Goal: Information Seeking & Learning: Find specific fact

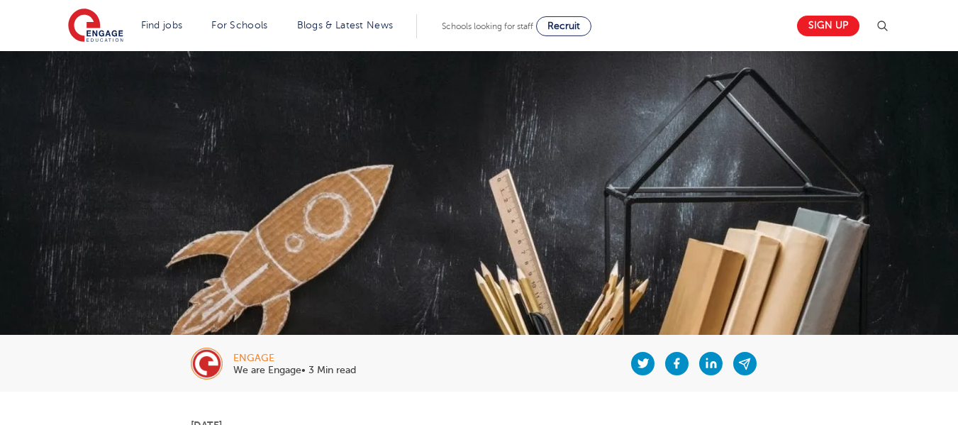
scroll to position [567, 0]
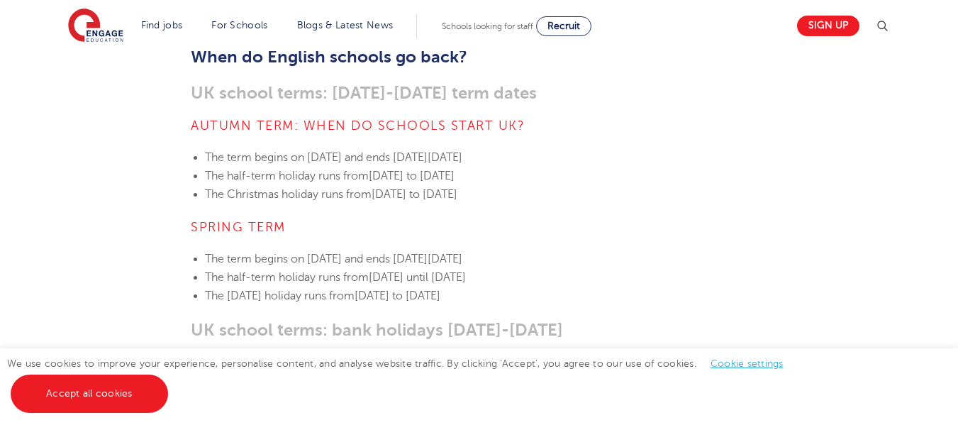
drag, startPoint x: 332, startPoint y: 136, endPoint x: 702, endPoint y: 125, distance: 369.7
click at [419, 188] on span "[DATE] to [DATE]" at bounding box center [415, 194] width 86 height 13
drag, startPoint x: 374, startPoint y: 157, endPoint x: 716, endPoint y: 150, distance: 342.0
click at [716, 167] on li "The half-term holiday runs from [DATE] to [DATE]" at bounding box center [486, 176] width 563 height 18
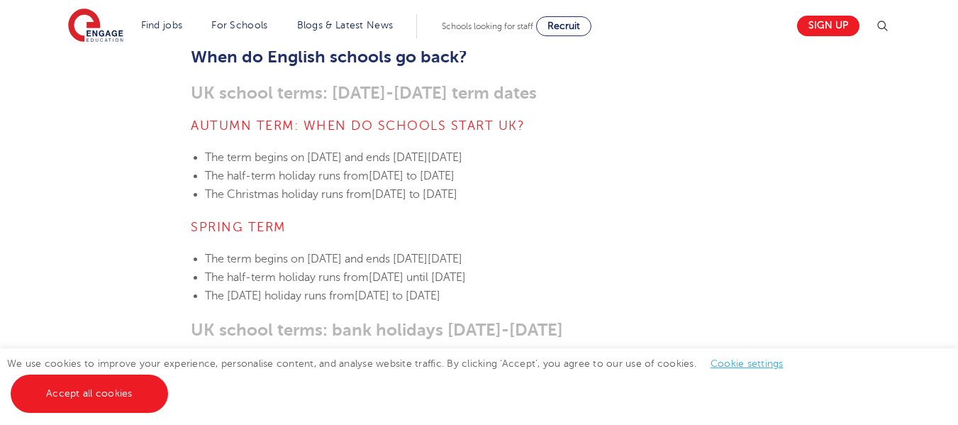
drag, startPoint x: 405, startPoint y: 172, endPoint x: 687, endPoint y: 174, distance: 281.6
click at [687, 185] on li "The Christmas holiday runs from [DATE] to [DATE]" at bounding box center [486, 194] width 563 height 18
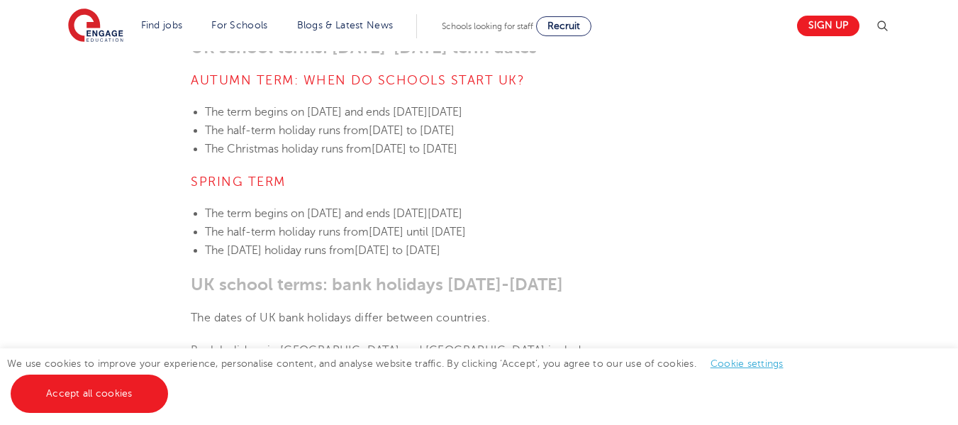
scroll to position [638, 0]
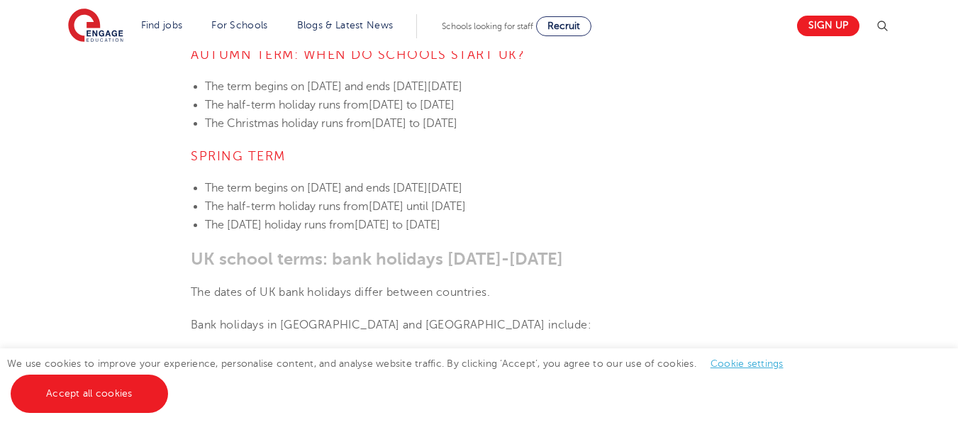
drag, startPoint x: 428, startPoint y: 172, endPoint x: 663, endPoint y: 159, distance: 235.1
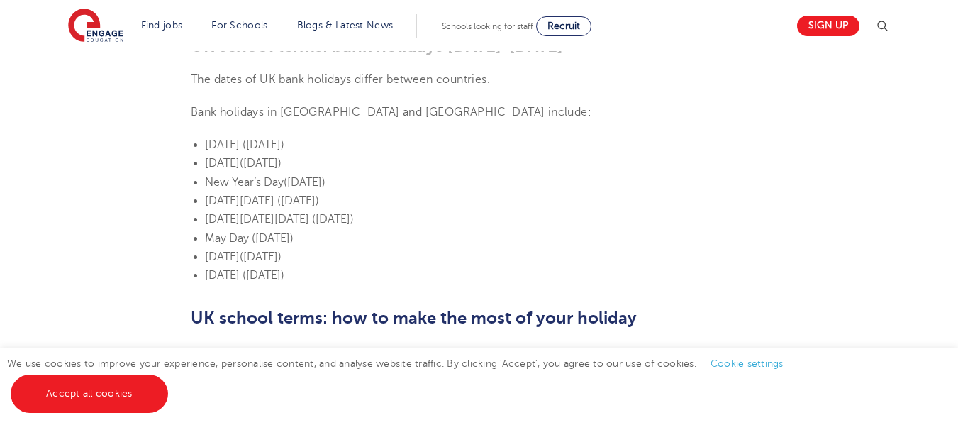
scroll to position [497, 0]
